Goal: Task Accomplishment & Management: Complete application form

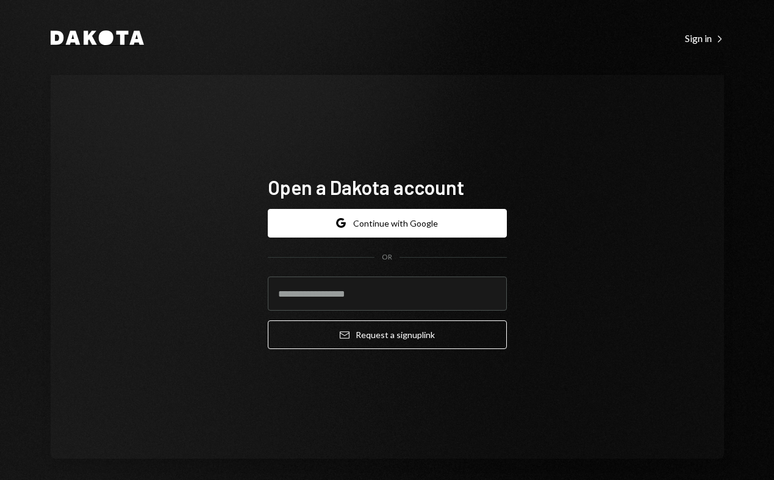
click at [119, 40] on icon at bounding box center [122, 38] width 12 height 14
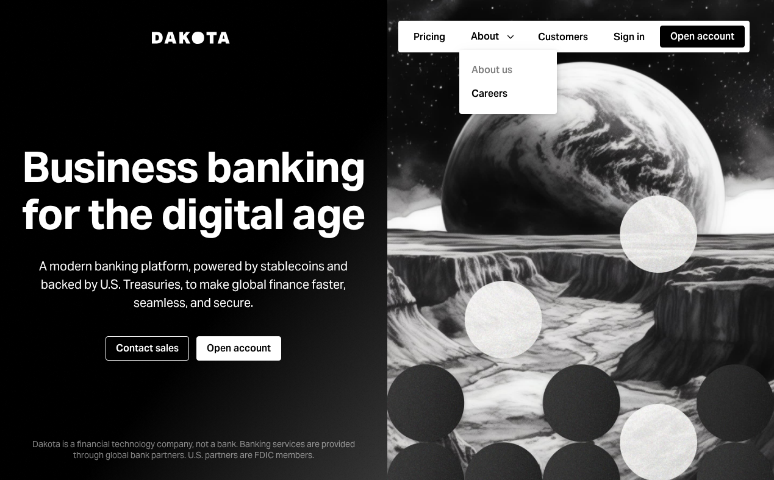
click at [500, 68] on div "About us" at bounding box center [507, 71] width 83 height 24
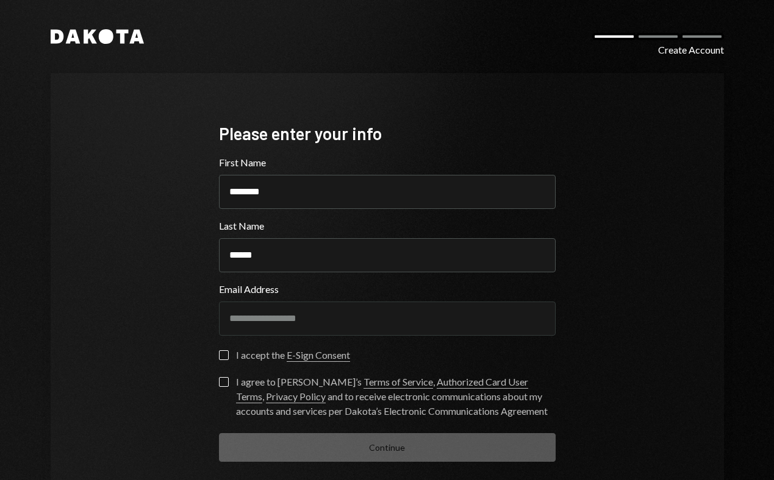
click at [219, 355] on button "I accept the E-Sign Consent" at bounding box center [224, 355] width 10 height 10
click at [221, 381] on button "I agree to [PERSON_NAME]’s Terms of Service , Authorized Card User Terms , Priv…" at bounding box center [224, 382] width 10 height 10
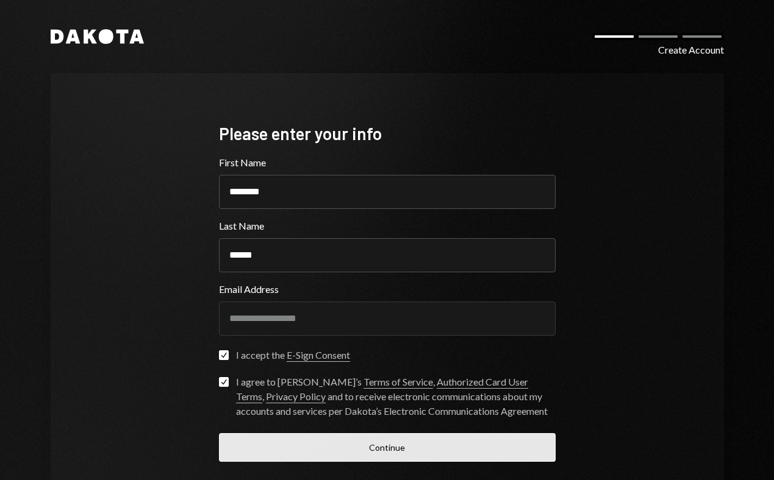
click at [385, 451] on button "Continue" at bounding box center [387, 447] width 336 height 29
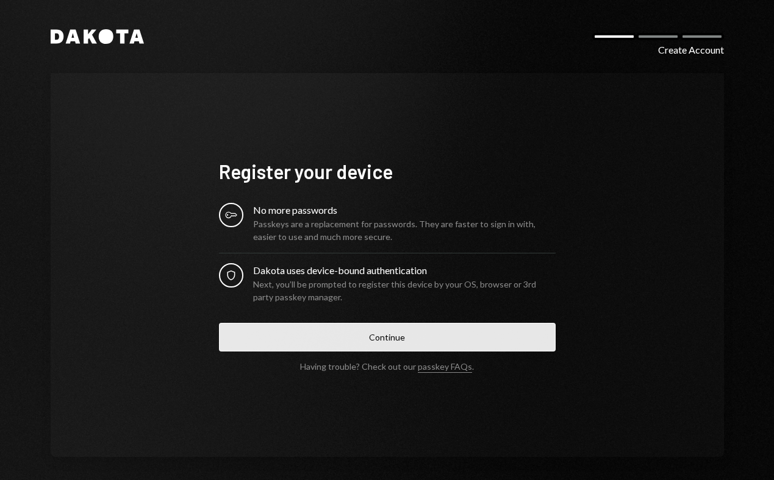
click at [391, 330] on button "Continue" at bounding box center [387, 337] width 336 height 29
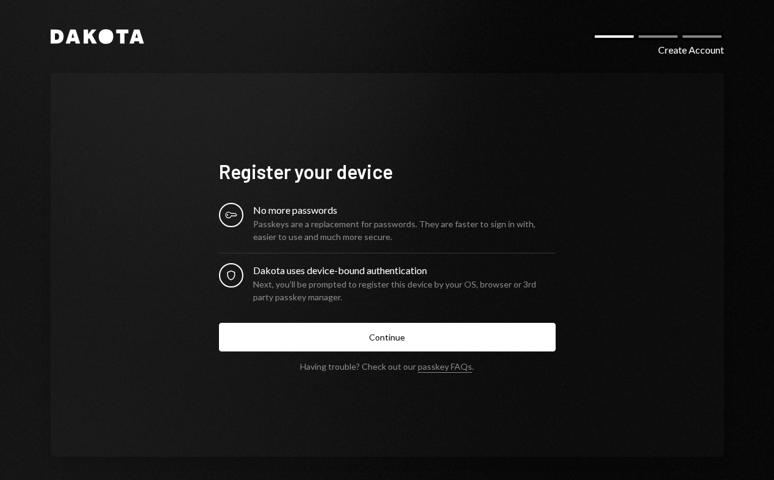
click at [293, 272] on div "Dakota uses device-bound authentication" at bounding box center [404, 270] width 302 height 15
click at [220, 279] on div "Security" at bounding box center [231, 275] width 24 height 24
click at [237, 194] on form "Register your device Key No more passwords Passkeys are a replacement for passw…" at bounding box center [387, 265] width 336 height 213
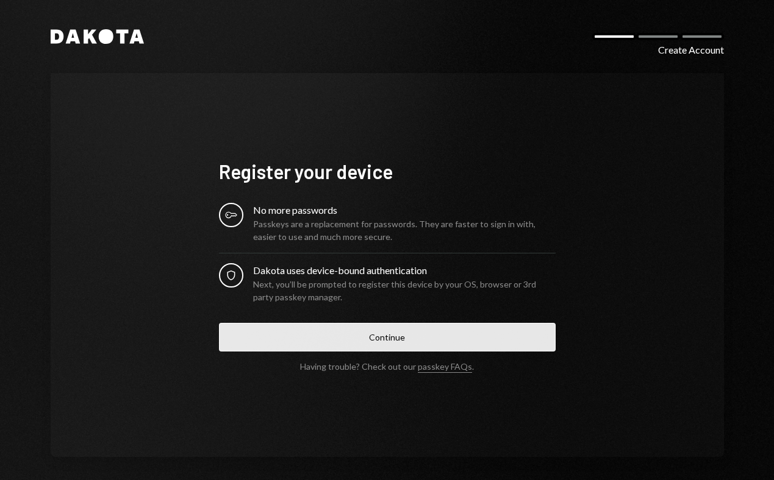
click at [374, 336] on button "Continue" at bounding box center [387, 337] width 336 height 29
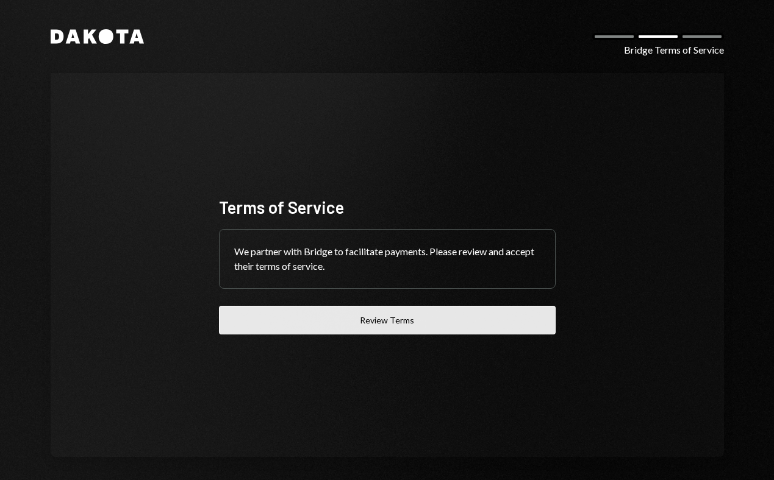
click at [368, 320] on button "Review Terms" at bounding box center [387, 320] width 336 height 29
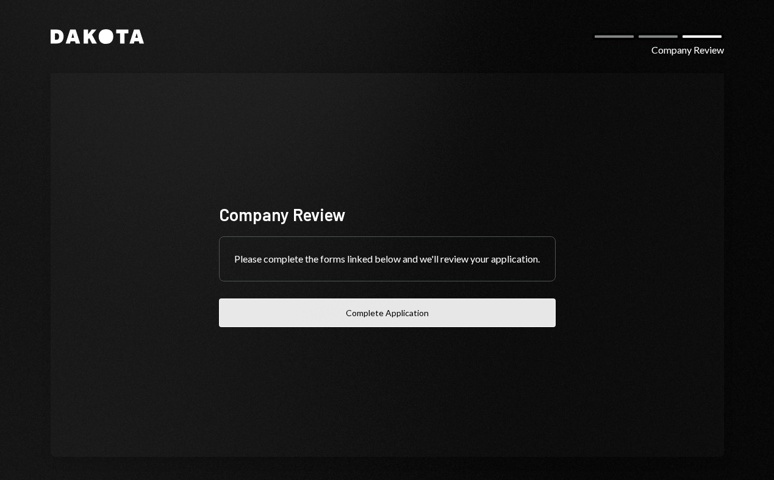
click at [408, 324] on button "Complete Application" at bounding box center [387, 313] width 336 height 29
